Goal: Information Seeking & Learning: Learn about a topic

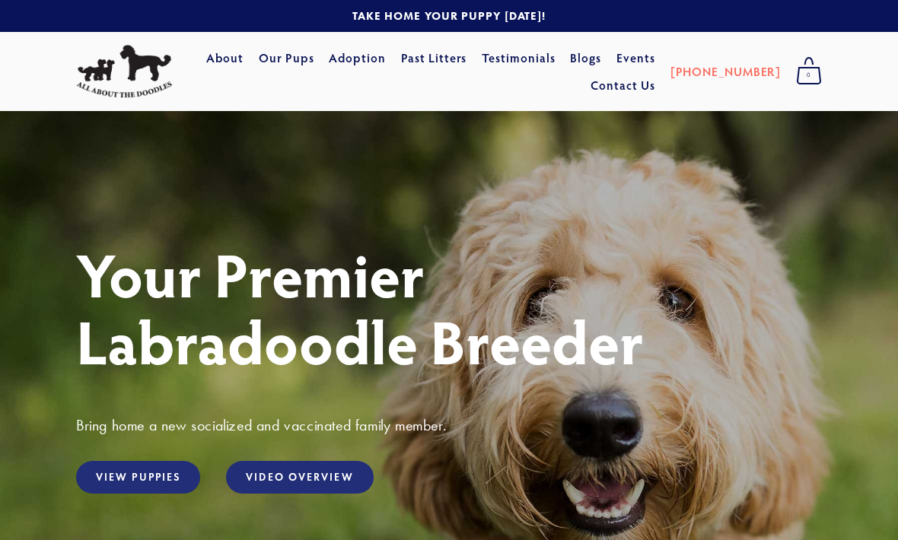
click at [125, 474] on link "View Puppies" at bounding box center [138, 477] width 124 height 33
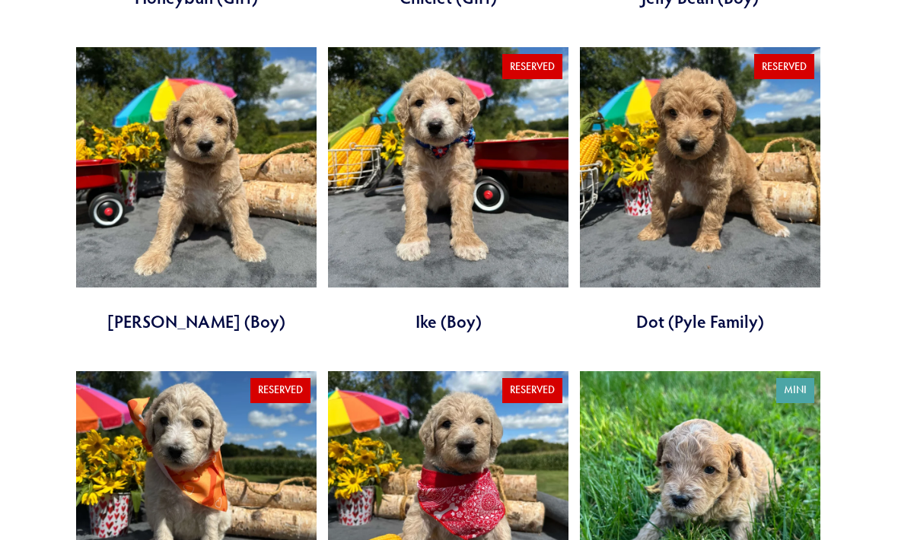
scroll to position [1582, 0]
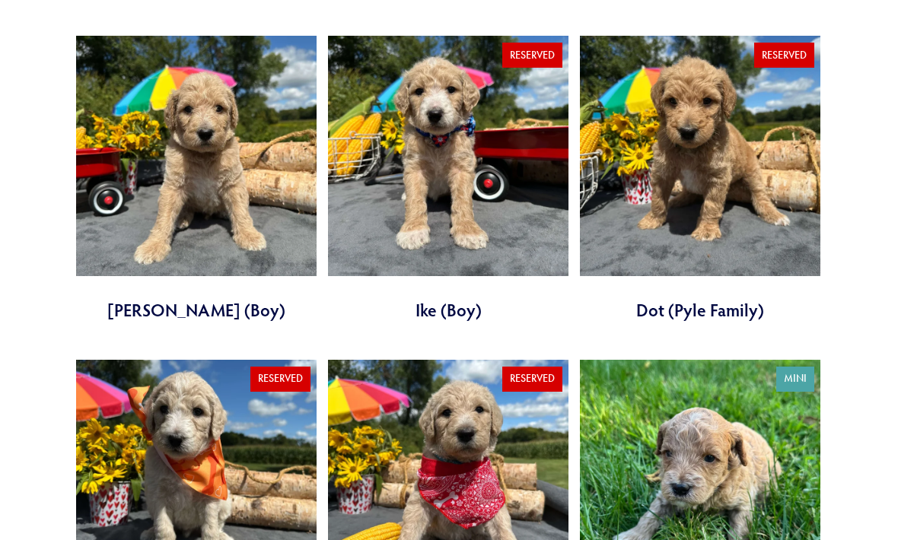
click at [172, 450] on link at bounding box center [196, 504] width 241 height 286
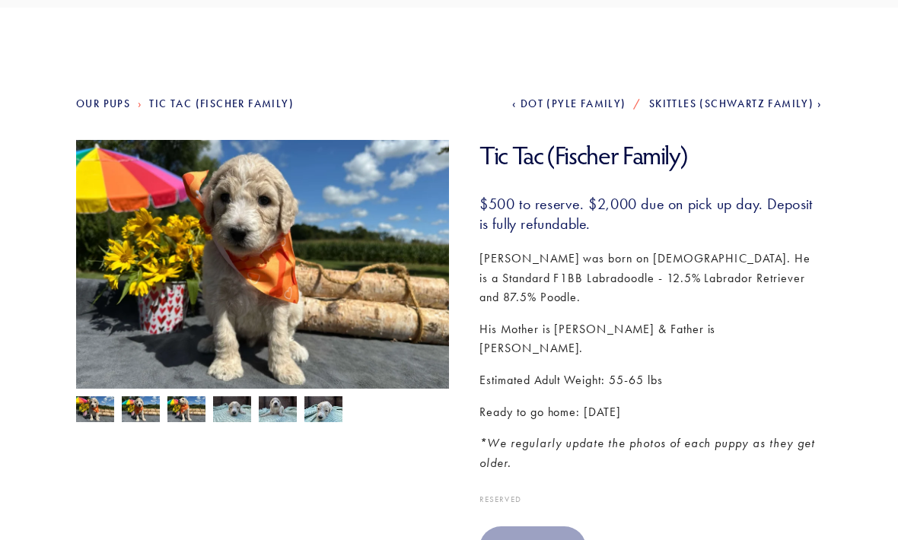
scroll to position [105, 0]
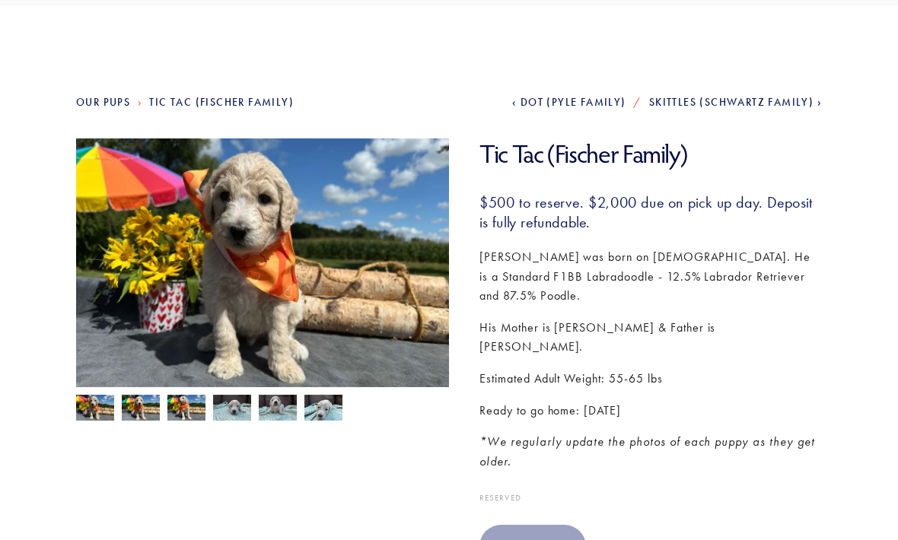
click at [571, 103] on span "Dot (Pyle Family)" at bounding box center [574, 102] width 106 height 13
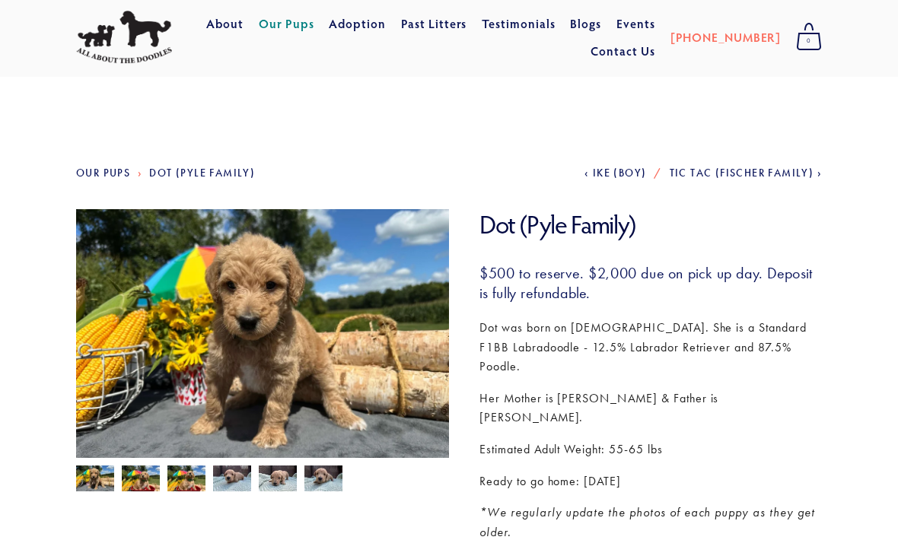
scroll to position [36, 0]
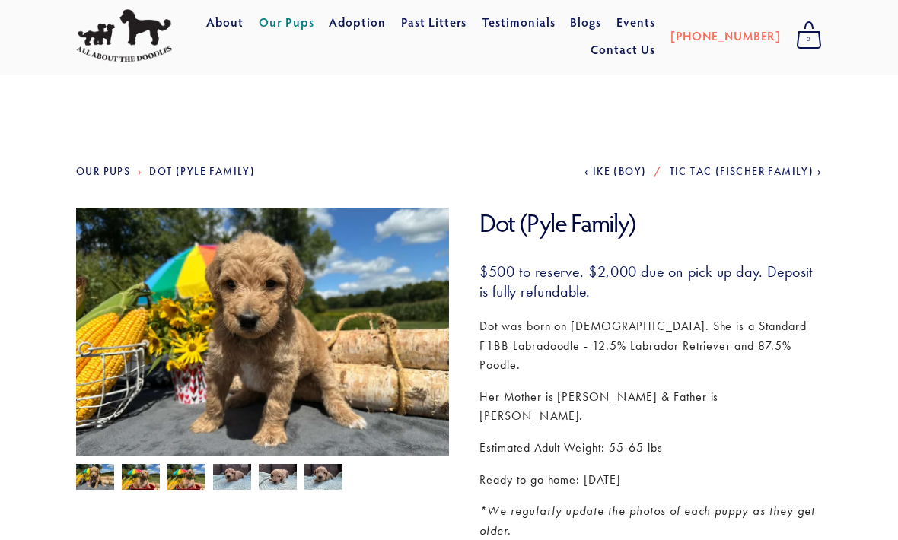
click at [233, 473] on img at bounding box center [232, 478] width 38 height 29
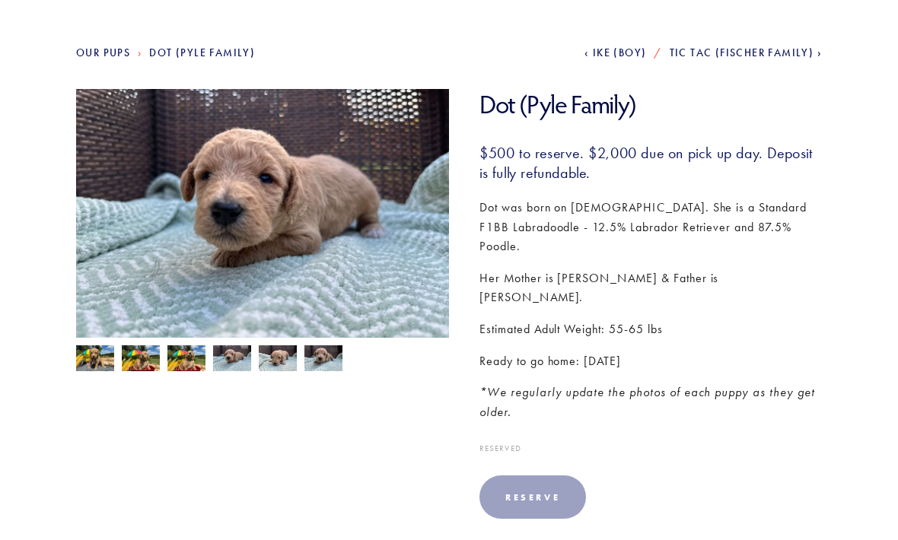
scroll to position [155, 0]
click at [270, 358] on img at bounding box center [278, 358] width 38 height 29
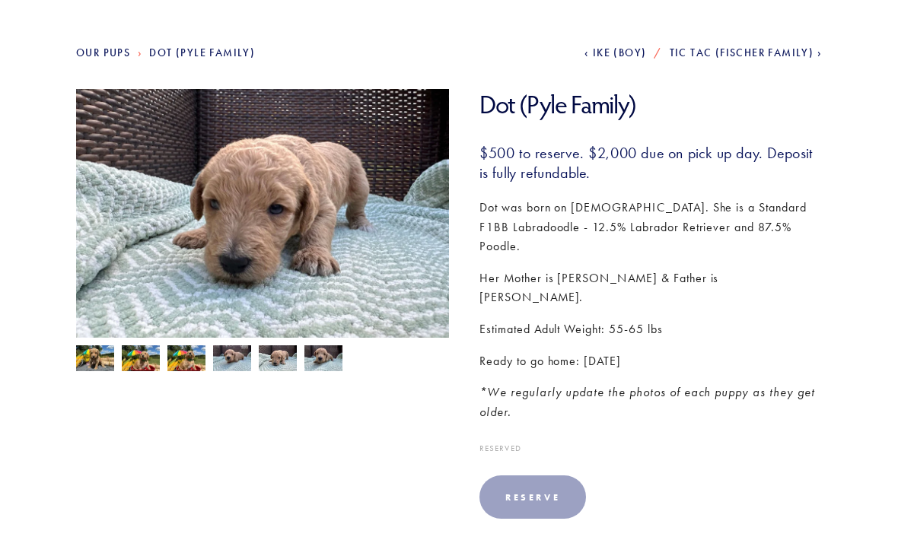
click at [189, 355] on img at bounding box center [186, 360] width 38 height 29
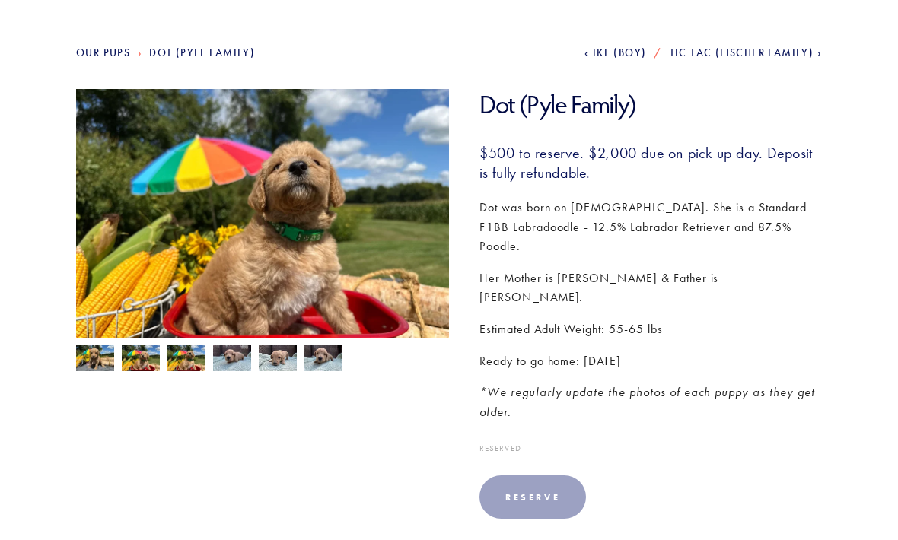
click at [151, 351] on img at bounding box center [141, 360] width 38 height 29
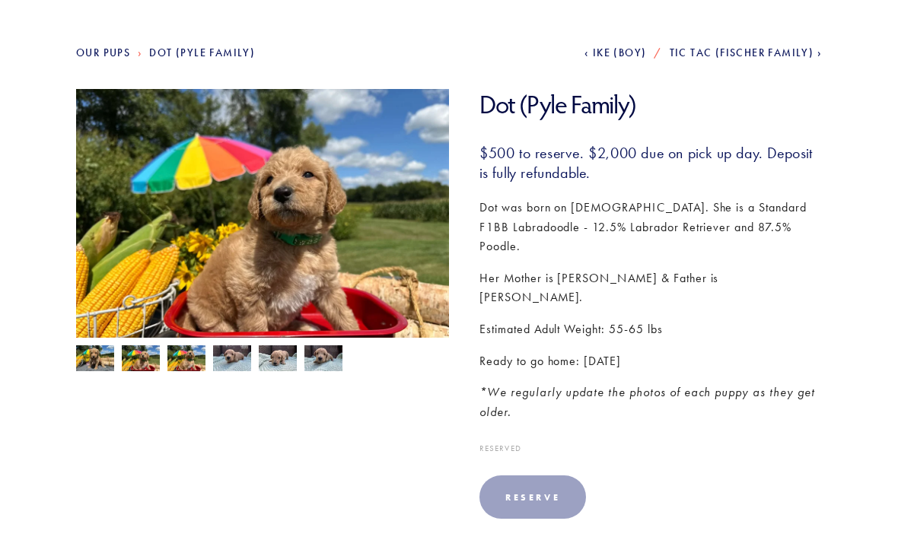
click at [98, 350] on img at bounding box center [95, 360] width 38 height 29
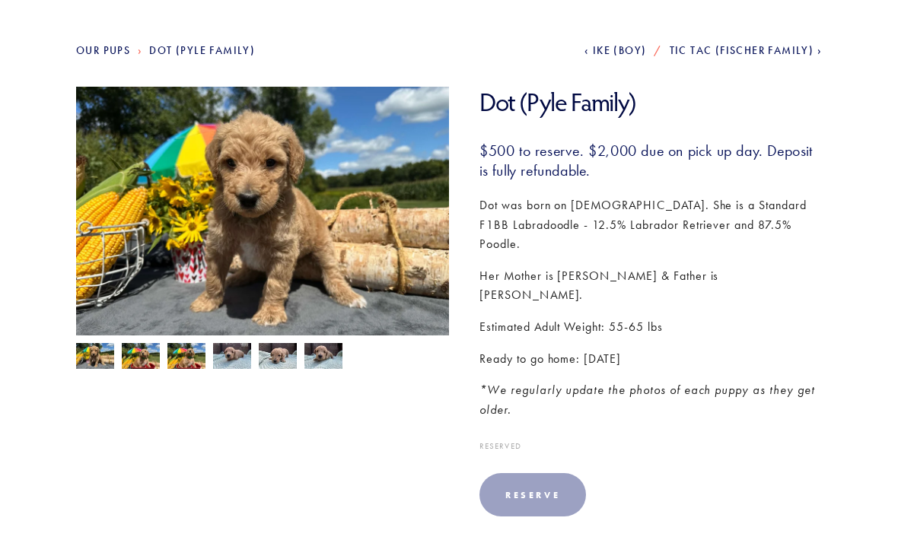
scroll to position [152, 0]
